Goal: Task Accomplishment & Management: Manage account settings

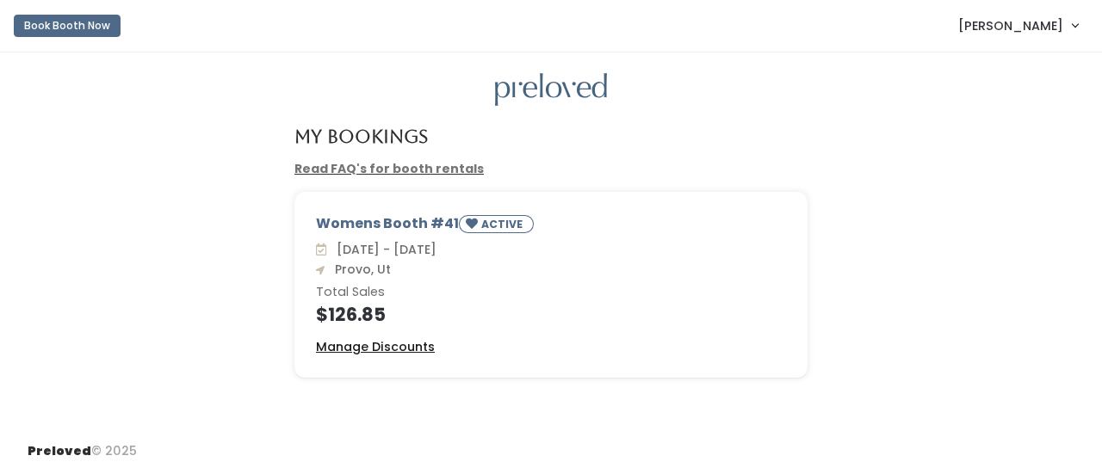
click at [382, 349] on u "Manage Discounts" at bounding box center [375, 346] width 119 height 17
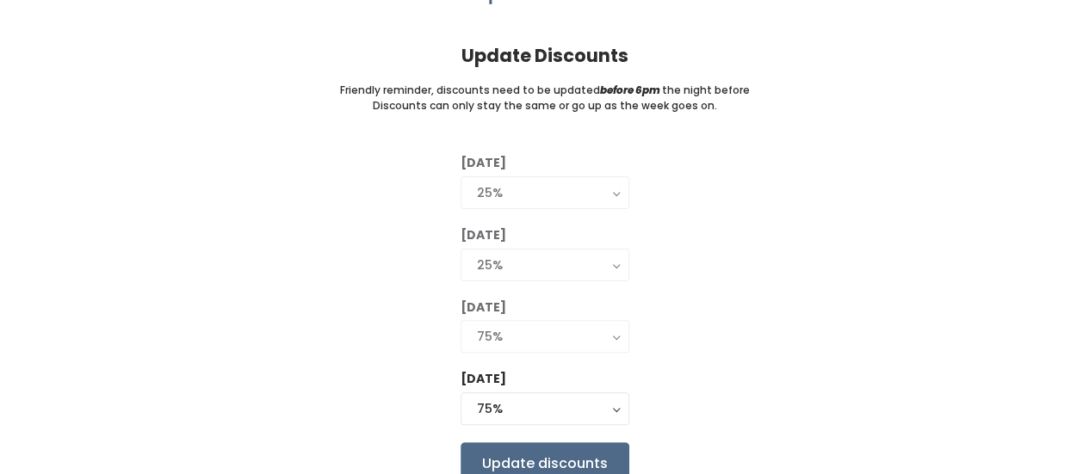
scroll to position [177, 0]
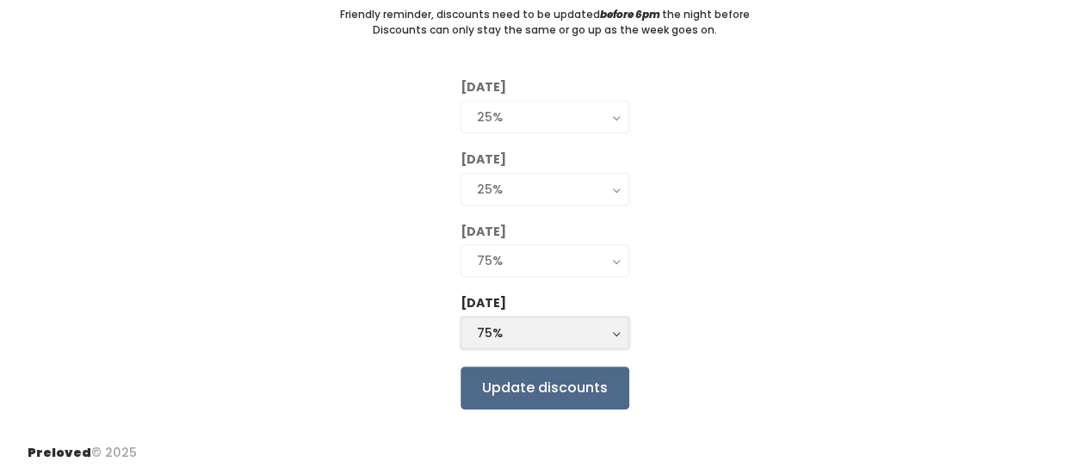
click at [525, 349] on button "75%" at bounding box center [544, 333] width 169 height 33
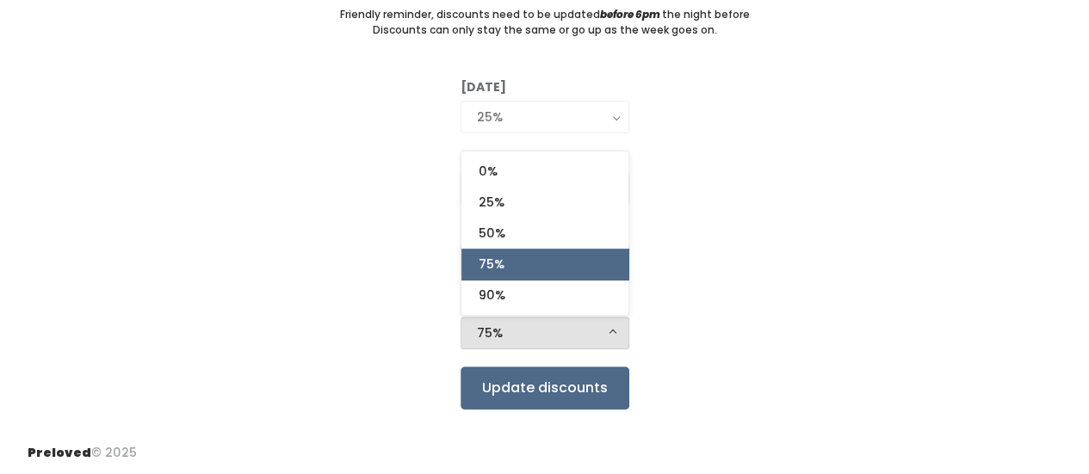
click at [525, 349] on button "75%" at bounding box center [544, 333] width 169 height 33
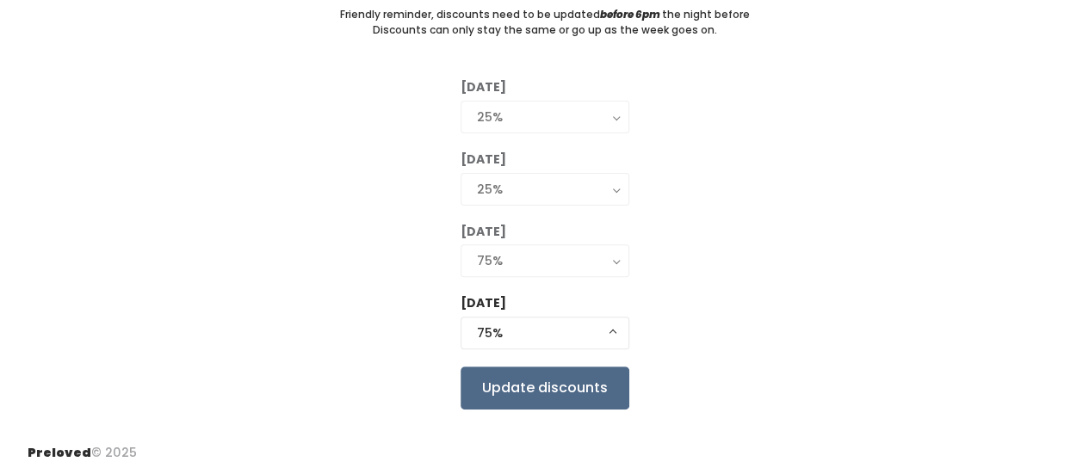
click at [756, 240] on div "Tuesday 0% 25% 50% 75% 90% 25% Wednesday 0% 25% 50% 75% 90% 25% Thursday 0% 25%…" at bounding box center [545, 243] width 1034 height 330
click at [527, 326] on div "75%" at bounding box center [545, 333] width 136 height 19
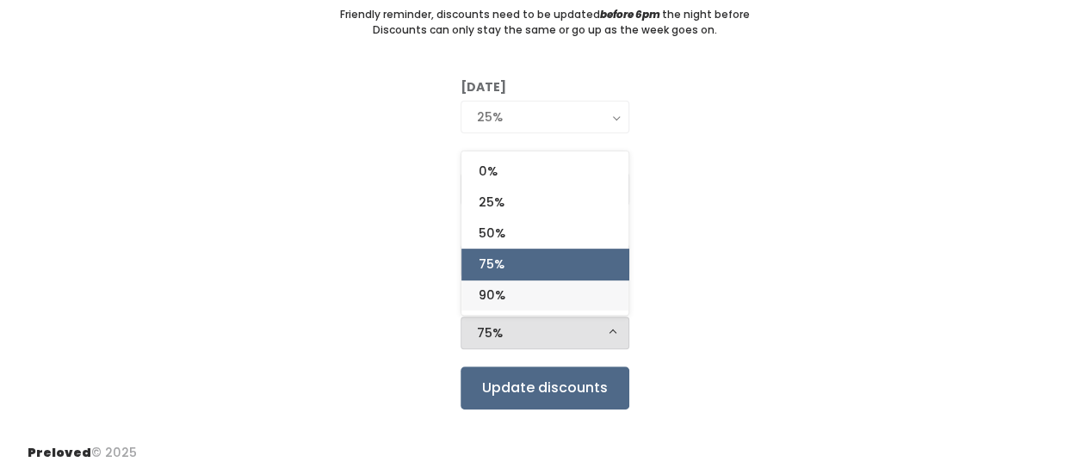
click at [544, 294] on link "90%" at bounding box center [544, 295] width 167 height 31
select select "90%"
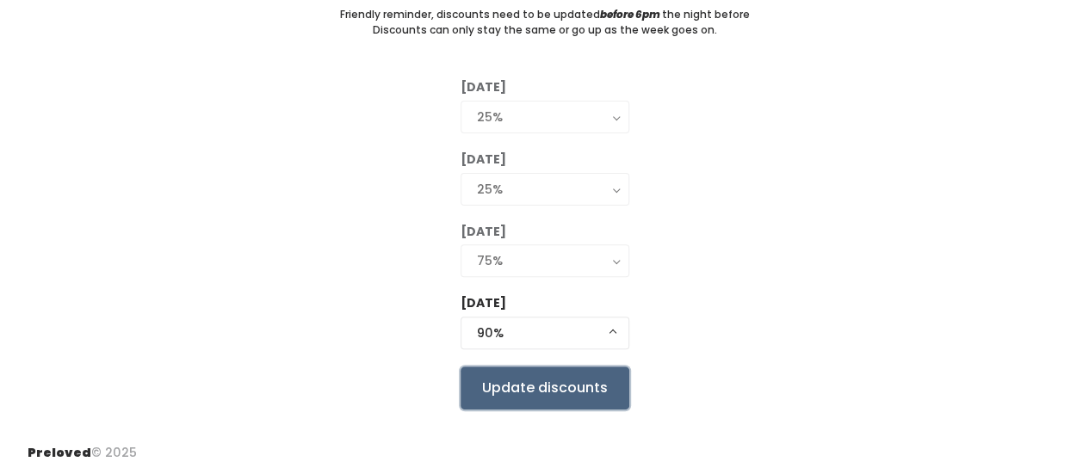
click at [518, 395] on input "Update discounts" at bounding box center [544, 388] width 169 height 43
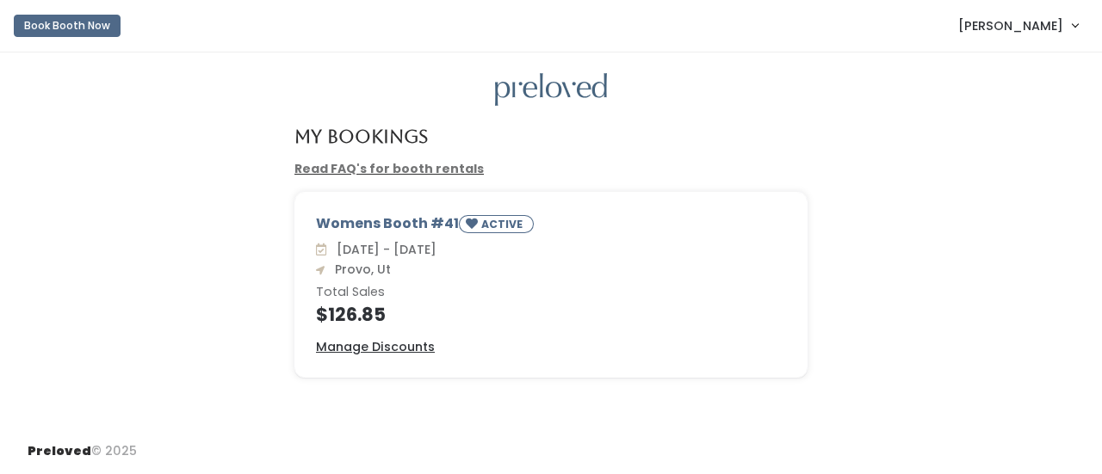
click at [420, 170] on link "Read FAQ's for booth rentals" at bounding box center [388, 168] width 189 height 17
